Goal: Navigation & Orientation: Find specific page/section

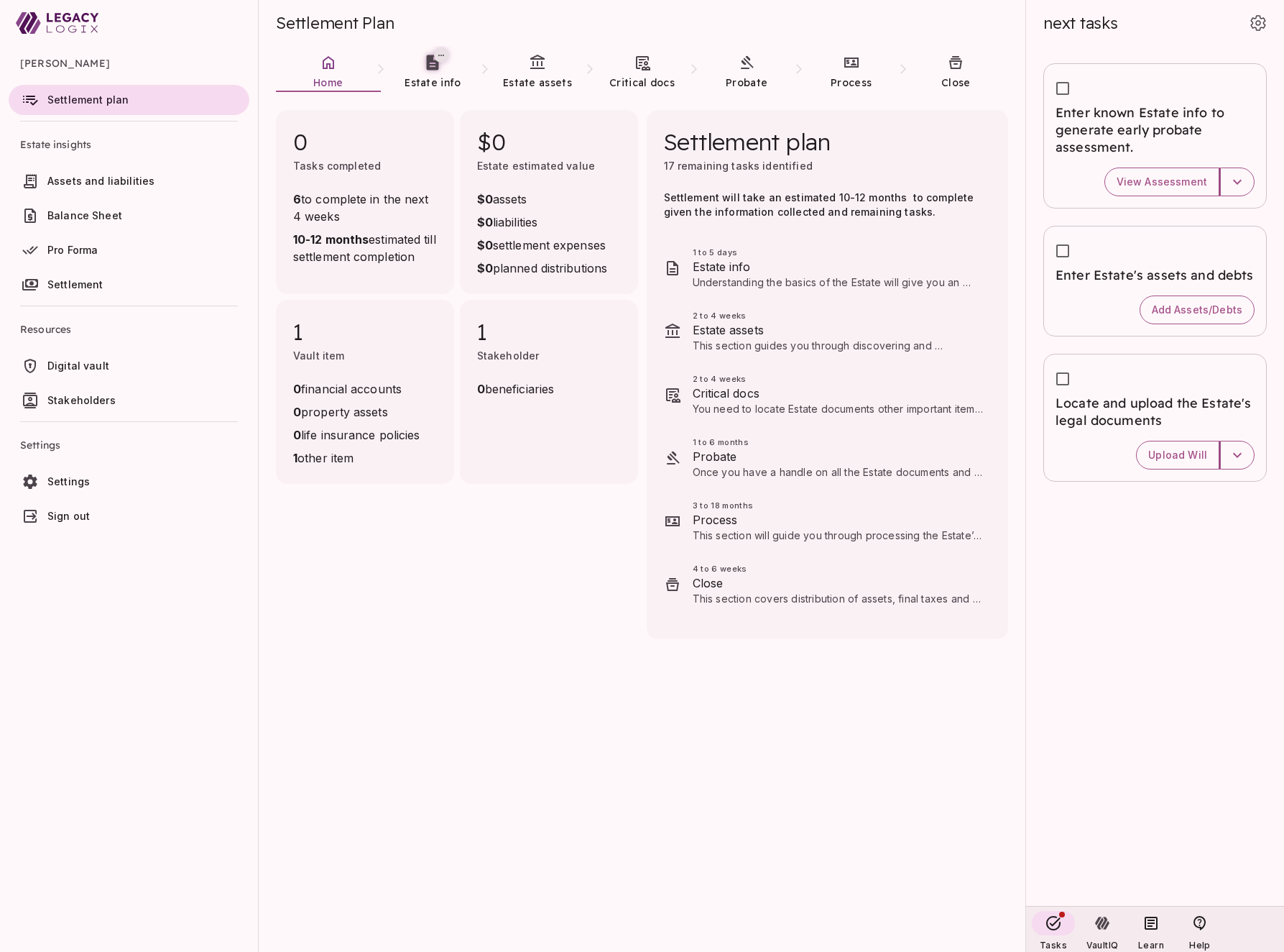
click at [477, 610] on div "0 Tasks completed 6 to complete in the next 4 weeks 10-12 months estimated till…" at bounding box center [641, 523] width 766 height 860
click at [542, 67] on icon at bounding box center [537, 62] width 17 height 17
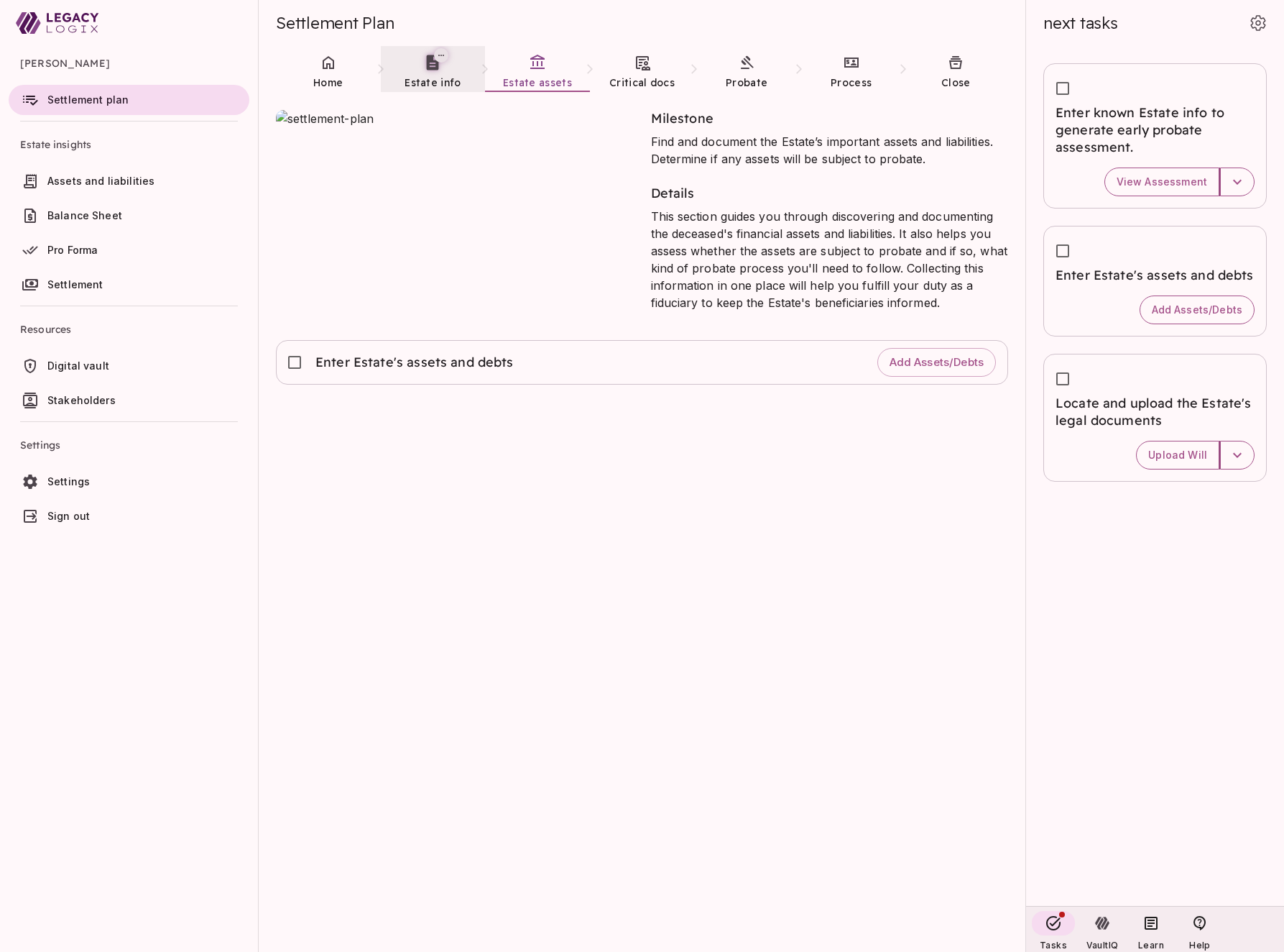
click at [430, 72] on link "Estate info" at bounding box center [433, 71] width 105 height 51
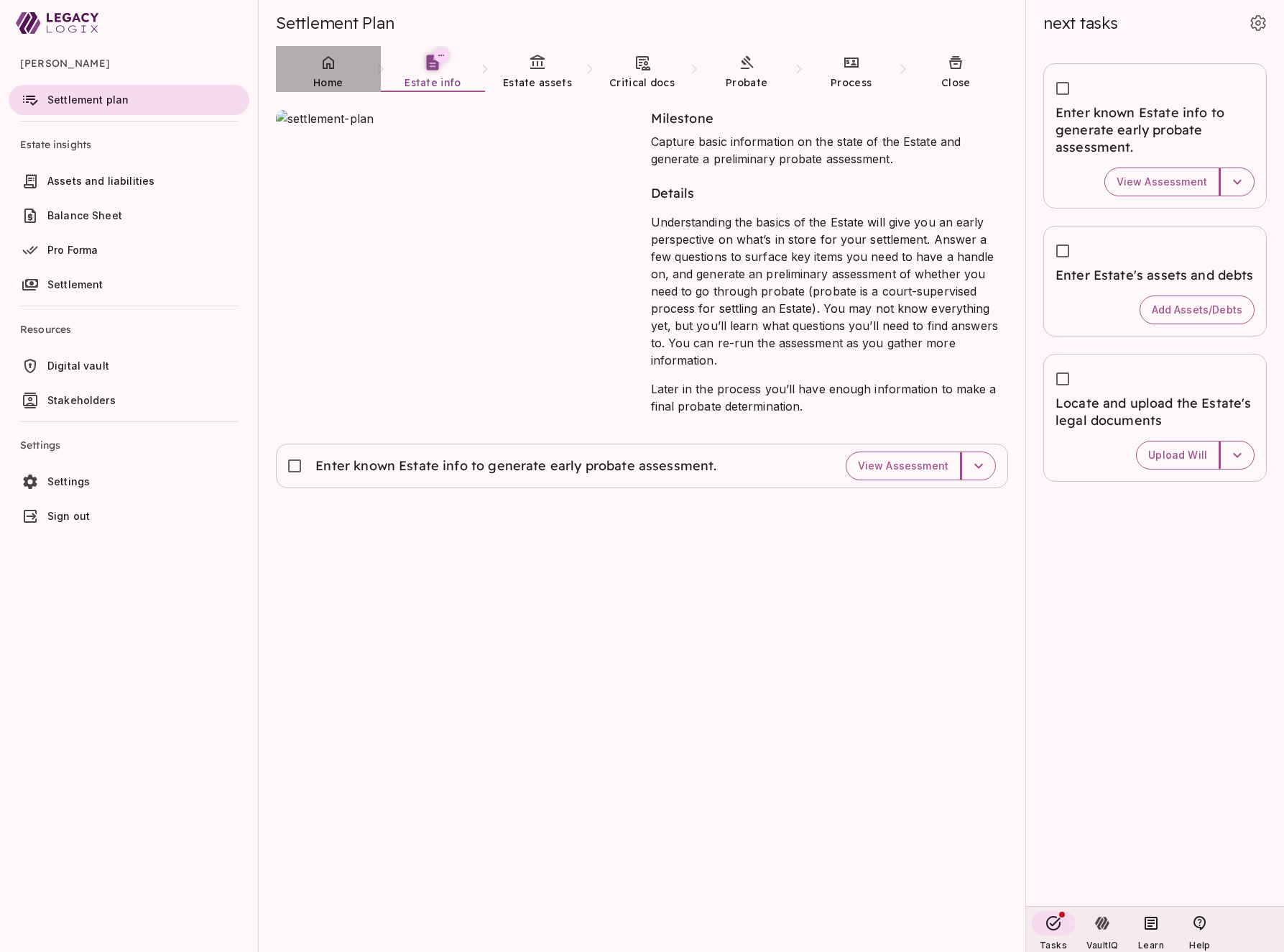
click at [336, 78] on span "Home" at bounding box center [327, 83] width 30 height 13
